Goal: Find specific page/section: Find specific page/section

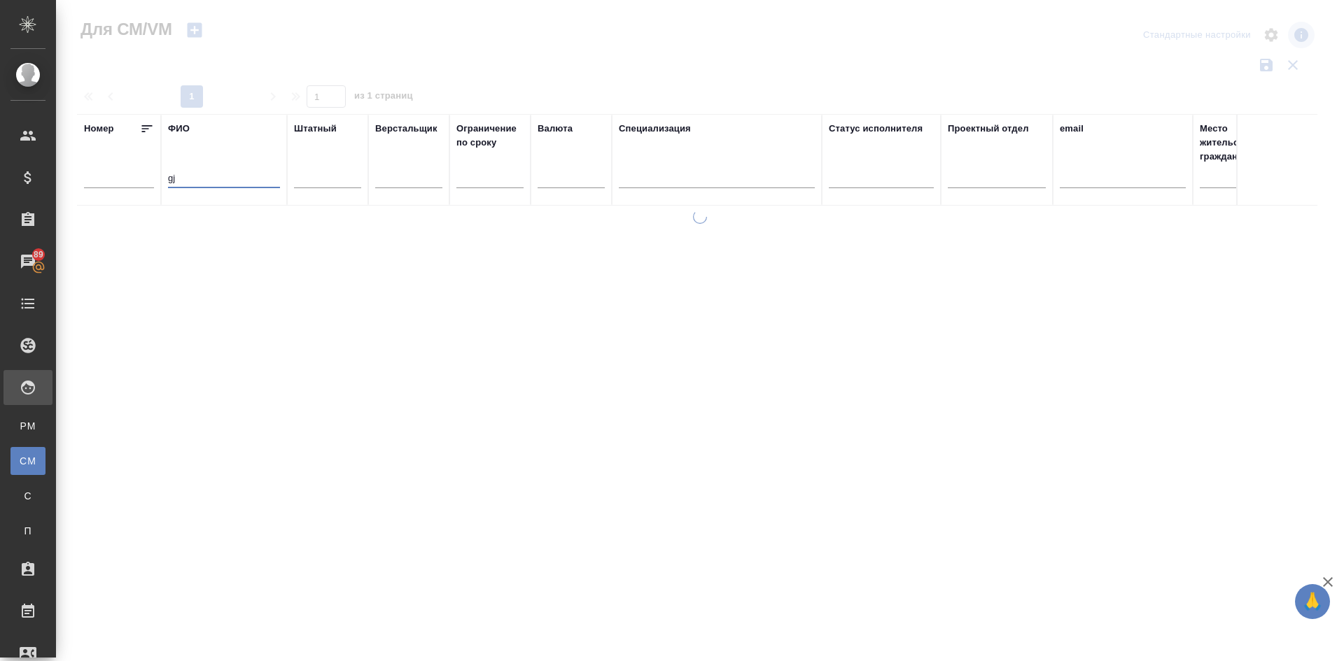
type input "g"
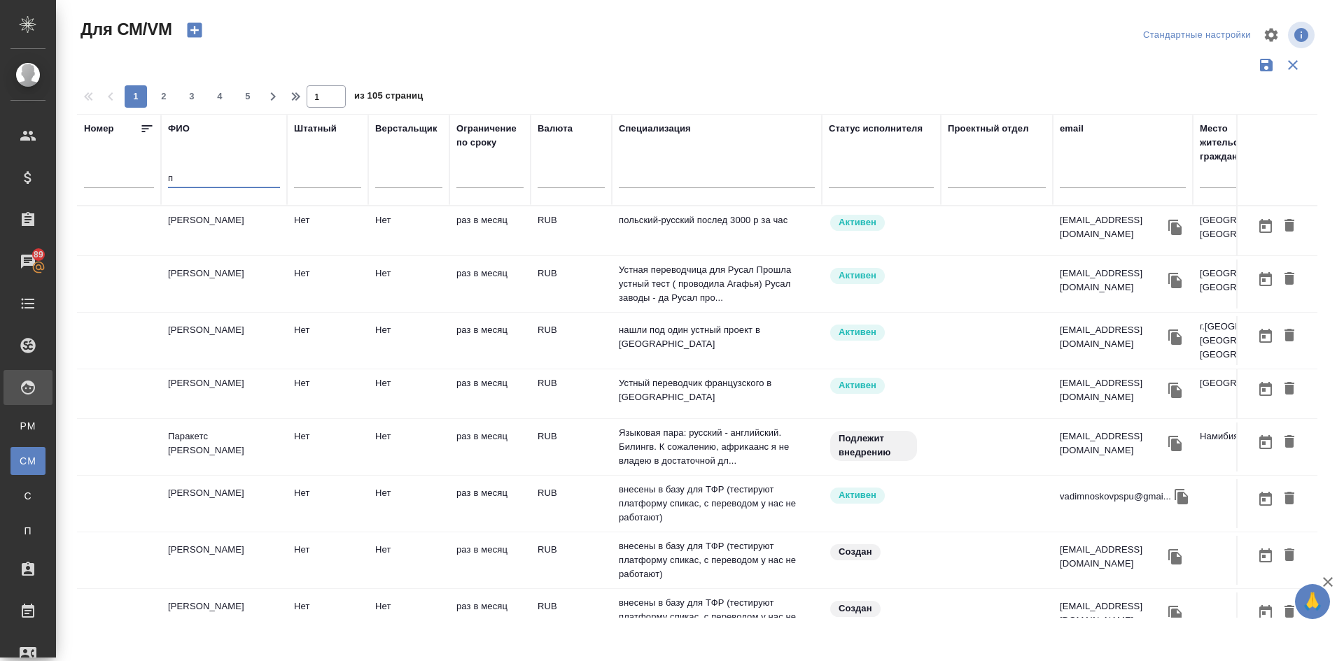
click at [188, 181] on input "п" at bounding box center [224, 179] width 112 height 17
type input "[PERSON_NAME]"
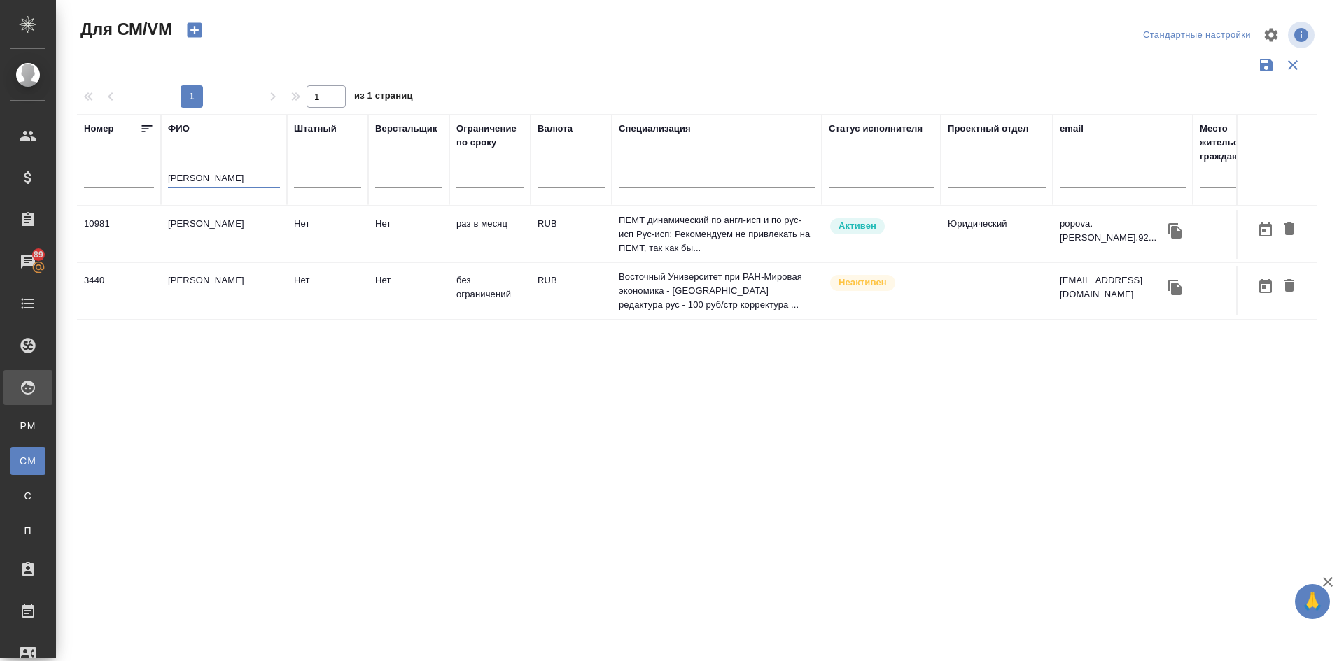
click at [210, 228] on td "[PERSON_NAME]" at bounding box center [224, 234] width 126 height 49
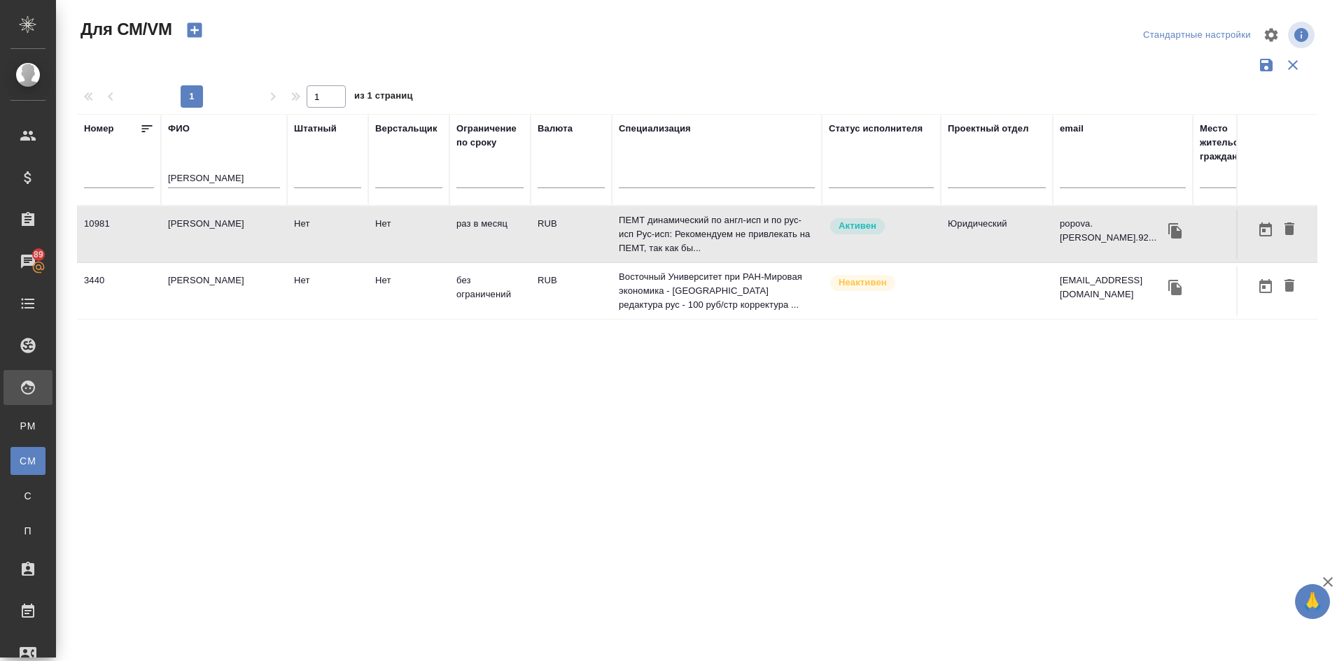
click at [210, 228] on td "[PERSON_NAME]" at bounding box center [224, 234] width 126 height 49
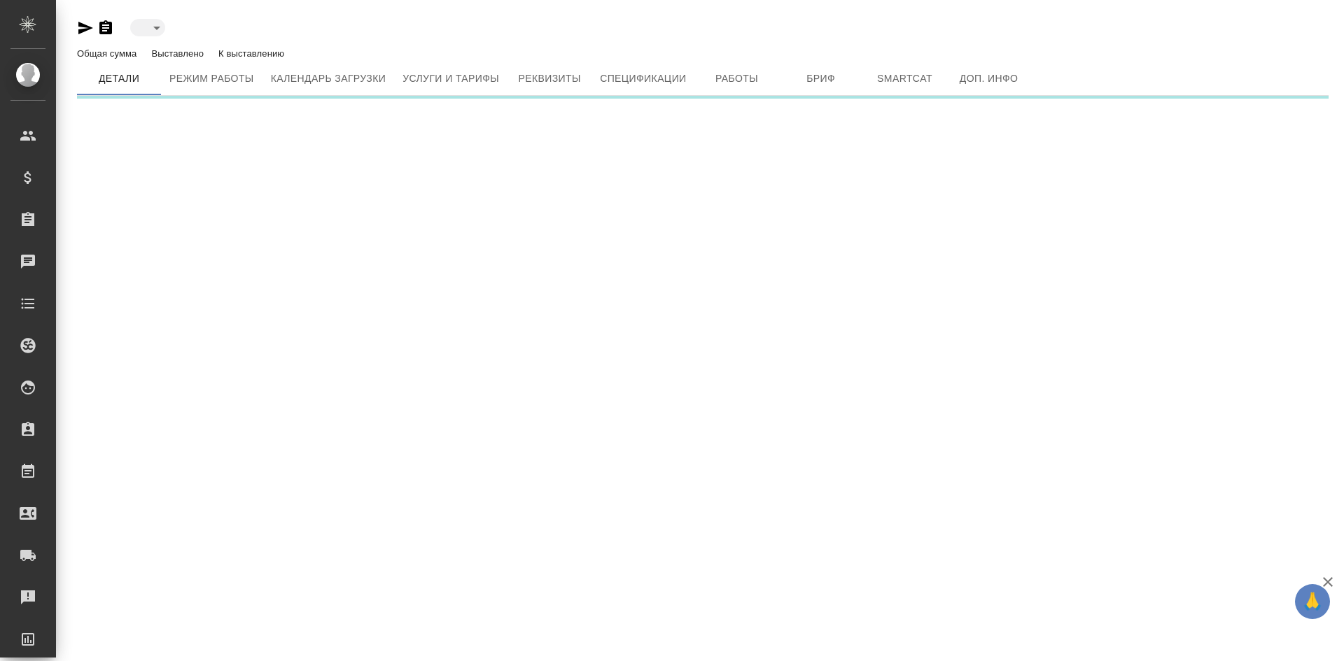
type input "active"
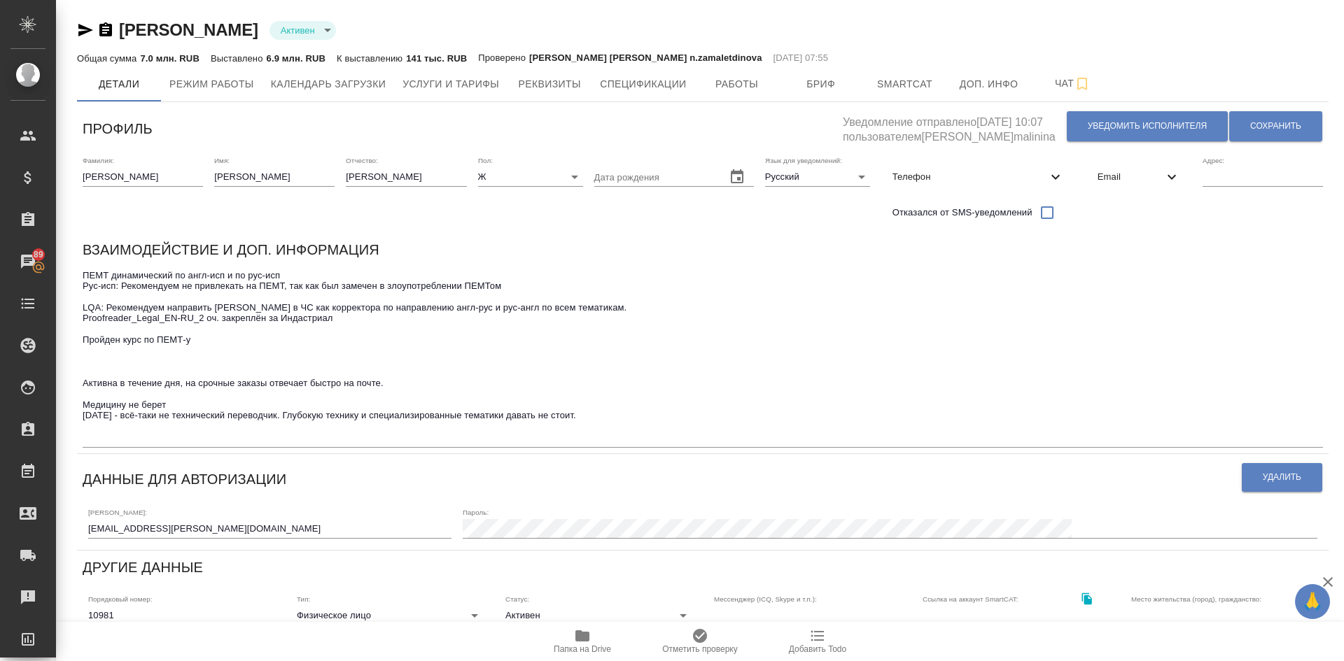
click at [80, 24] on icon "button" at bounding box center [85, 30] width 17 height 17
